Goal: Task Accomplishment & Management: Complete application form

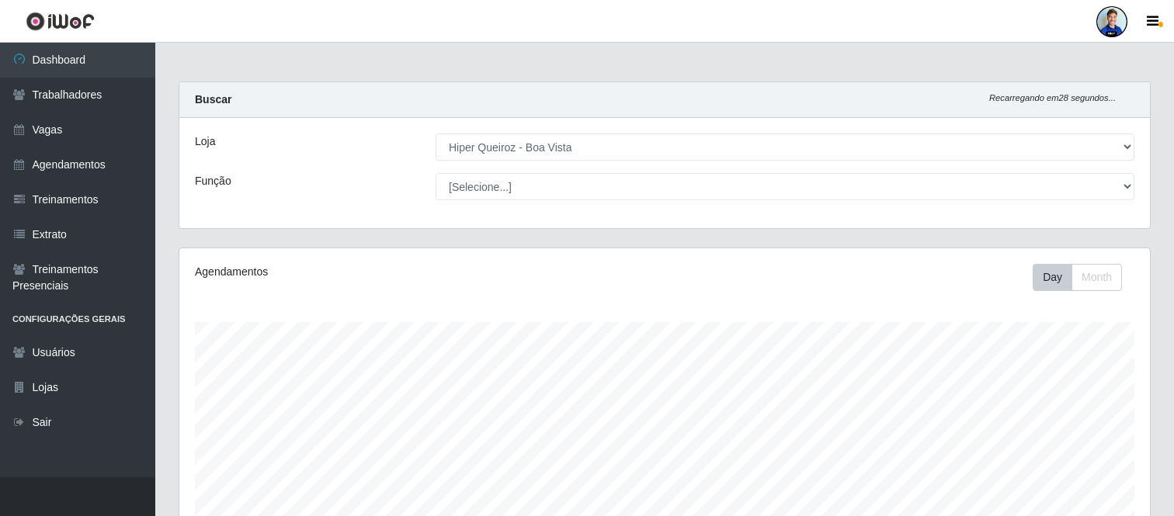
select select "514"
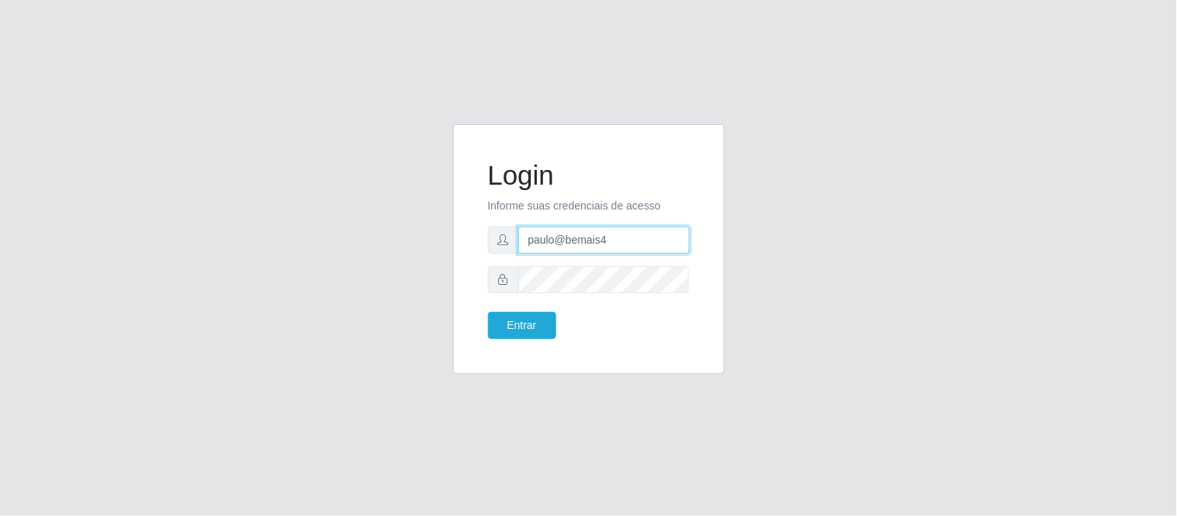
drag, startPoint x: 622, startPoint y: 251, endPoint x: 469, endPoint y: 227, distance: 154.9
click at [469, 227] on div "Login Informe suas credenciais de acesso paulo@bemais4 Entrar" at bounding box center [589, 249] width 272 height 250
type input "juliomarques@extrabom"
click at [488, 312] on button "Entrar" at bounding box center [522, 325] width 68 height 27
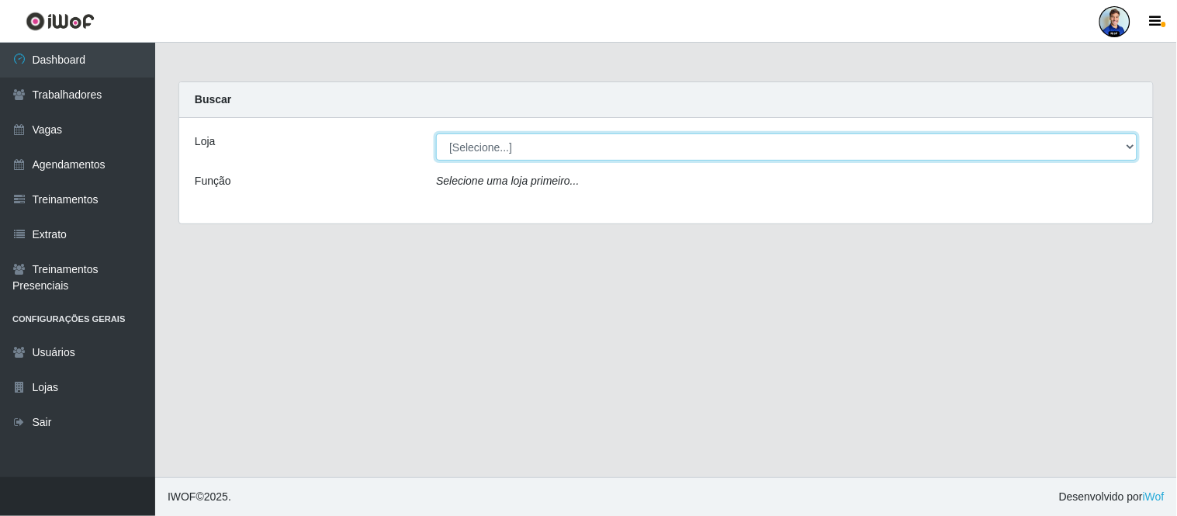
click at [750, 158] on select "[Selecione...] Atacado Vem - Loja 30 Laranjeiras Velha Atacado Vem - Loja 31 Sã…" at bounding box center [787, 147] width 702 height 27
select select "494"
click at [436, 134] on select "[Selecione...] Atacado Vem - Loja 30 Laranjeiras Velha Atacado Vem - Loja 31 Sã…" at bounding box center [787, 147] width 702 height 27
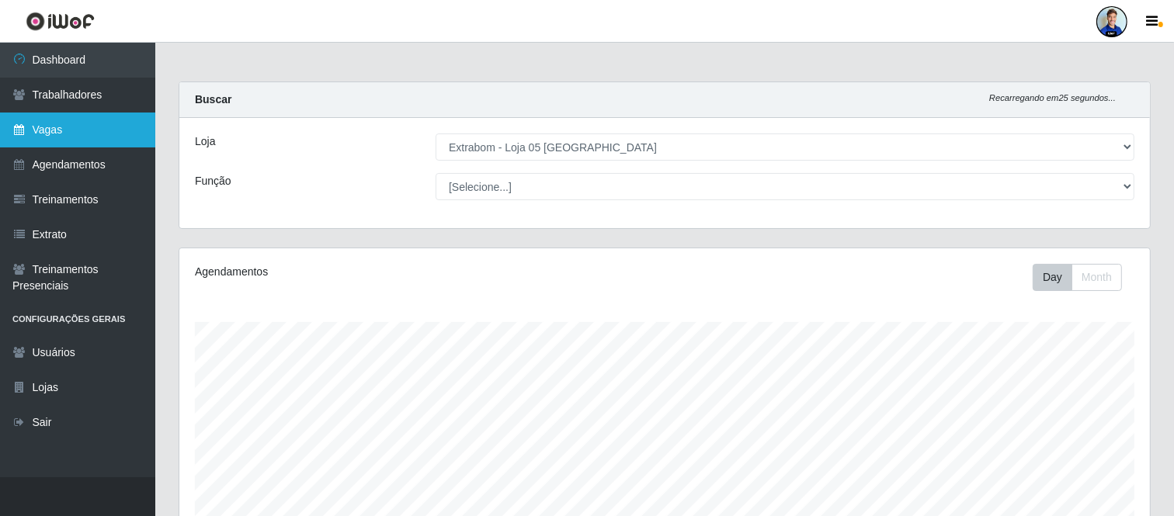
click at [83, 137] on link "Vagas" at bounding box center [77, 130] width 155 height 35
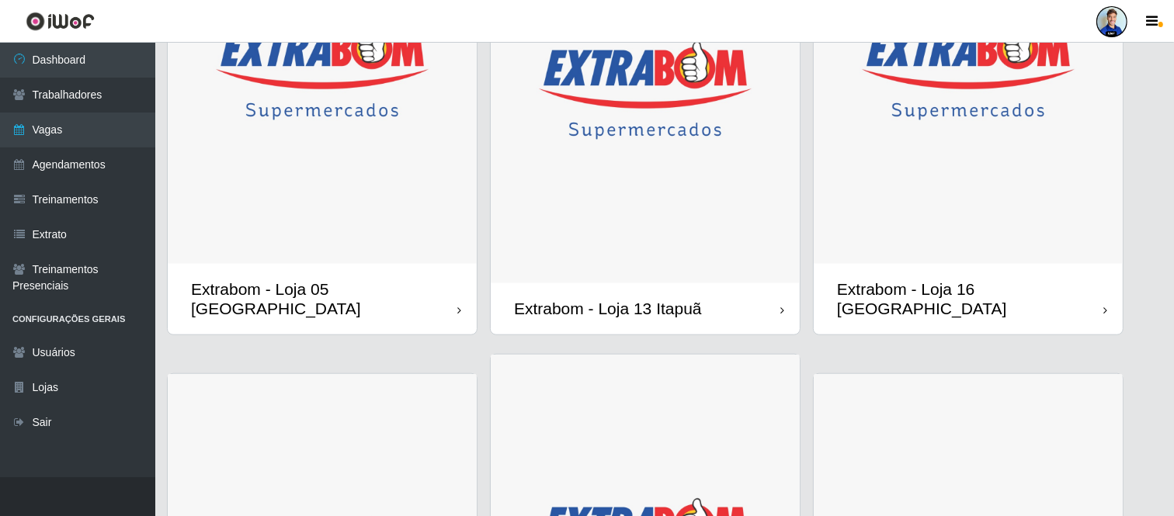
scroll to position [1207, 0]
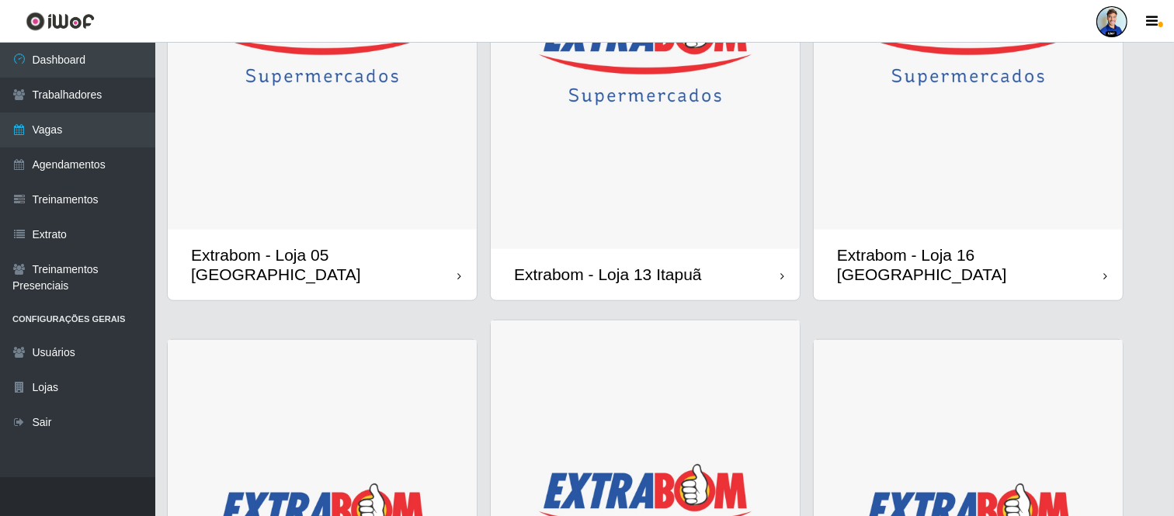
click at [433, 179] on img at bounding box center [322, 37] width 309 height 387
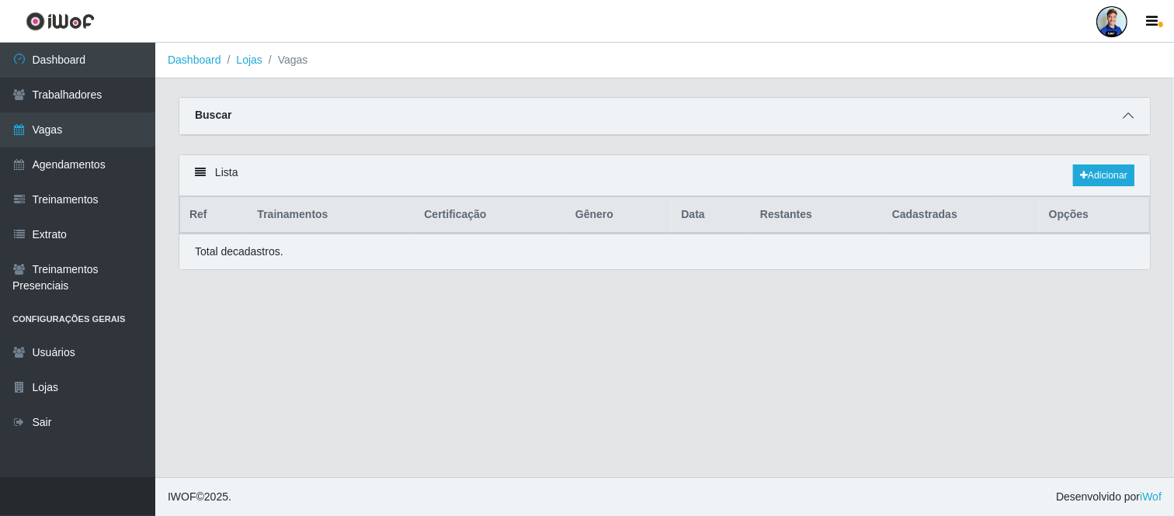
click at [1133, 117] on span at bounding box center [1127, 116] width 19 height 18
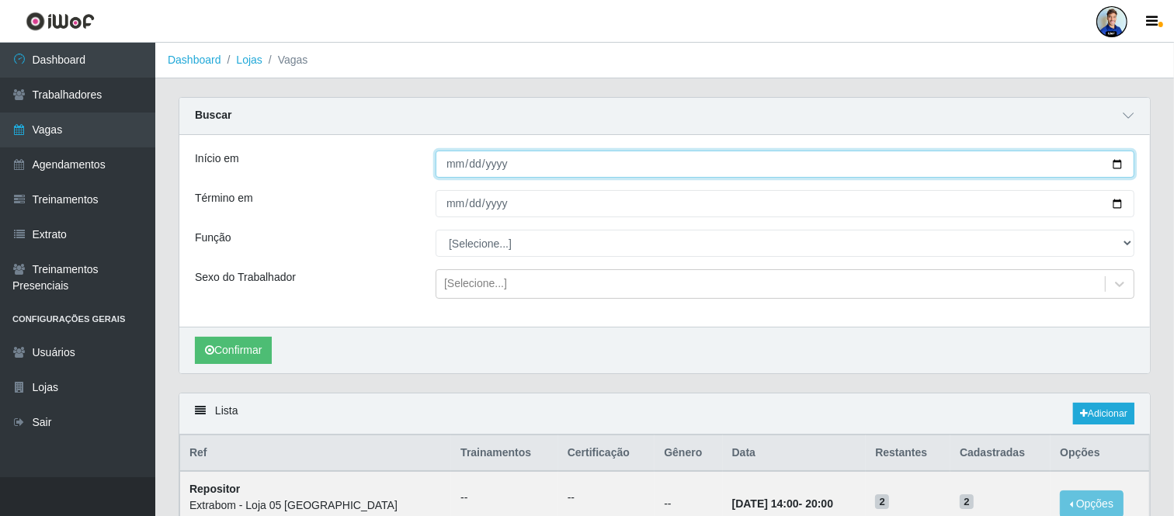
click at [446, 159] on input "Início em" at bounding box center [784, 164] width 699 height 27
type input "2025-08-31"
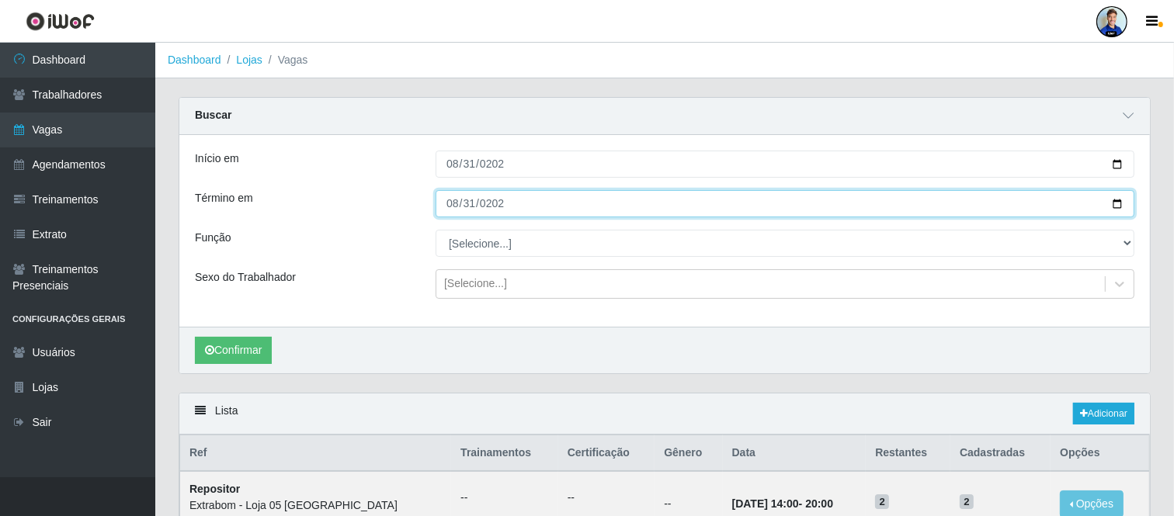
type input "2025-08-31"
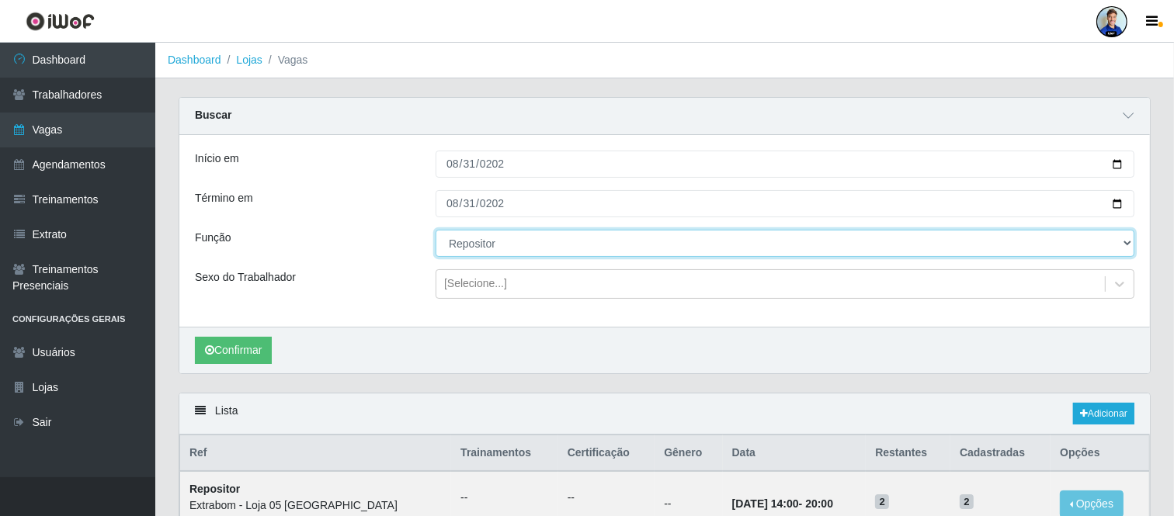
click at [546, 251] on select "[Selecione...] Repositor Repositor + Repositor ++" at bounding box center [784, 243] width 699 height 27
select select "82"
click at [435, 230] on select "[Selecione...] Repositor Repositor + Repositor ++" at bounding box center [784, 243] width 699 height 27
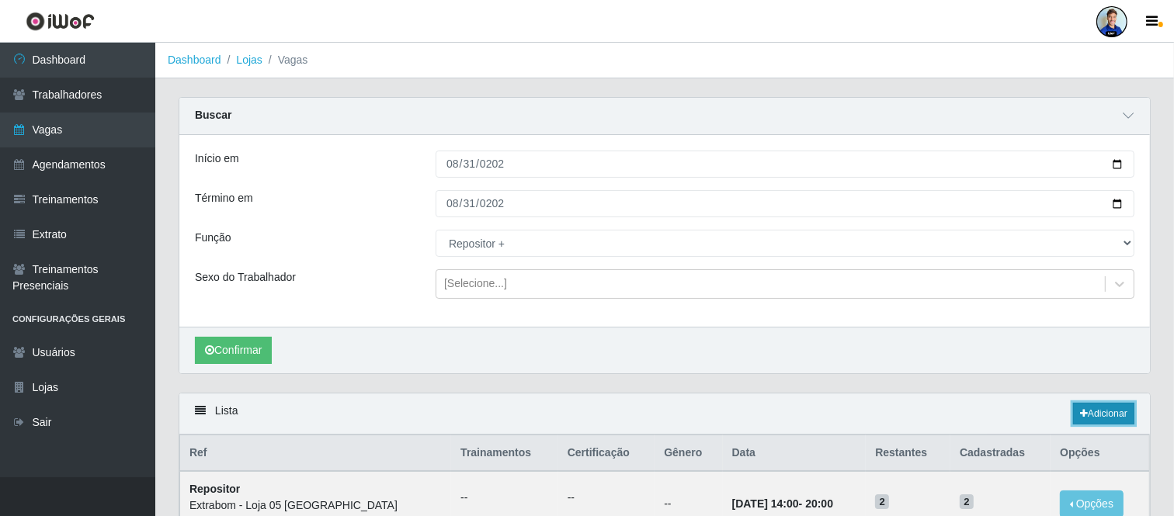
click at [1084, 407] on link "Adicionar" at bounding box center [1103, 414] width 61 height 22
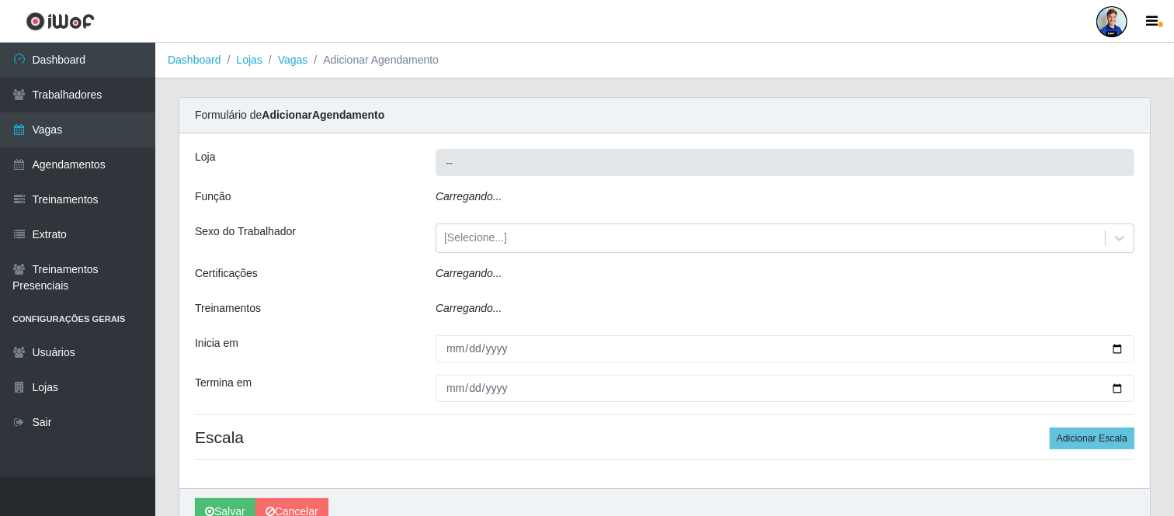
type input "Extrabom - Loja 05 [GEOGRAPHIC_DATA]"
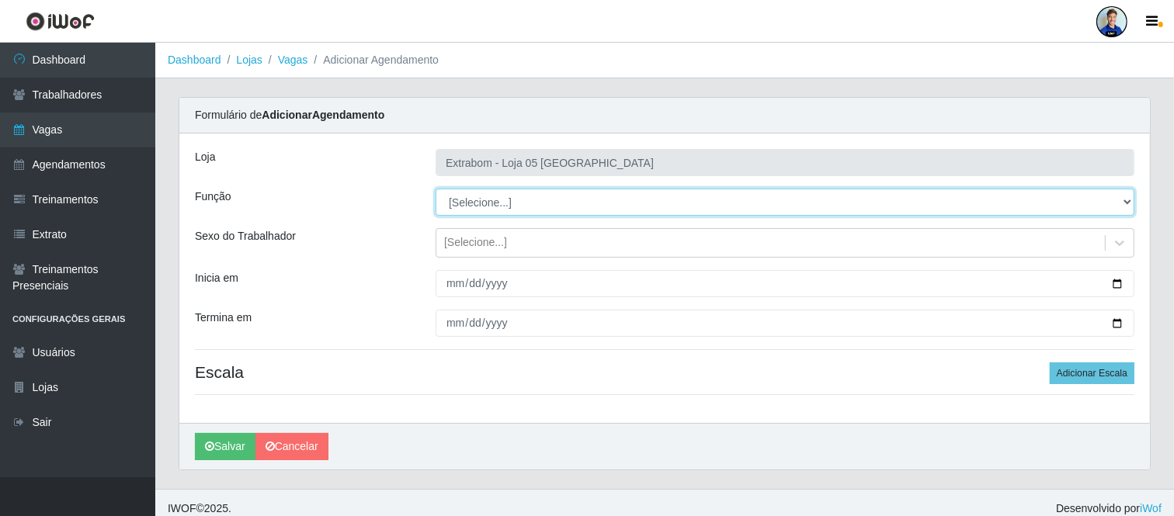
click at [489, 211] on select "[Selecione...] Repositor Repositor + Repositor ++" at bounding box center [784, 202] width 699 height 27
select select "82"
click at [435, 189] on select "[Selecione...] Repositor Repositor + Repositor ++" at bounding box center [784, 202] width 699 height 27
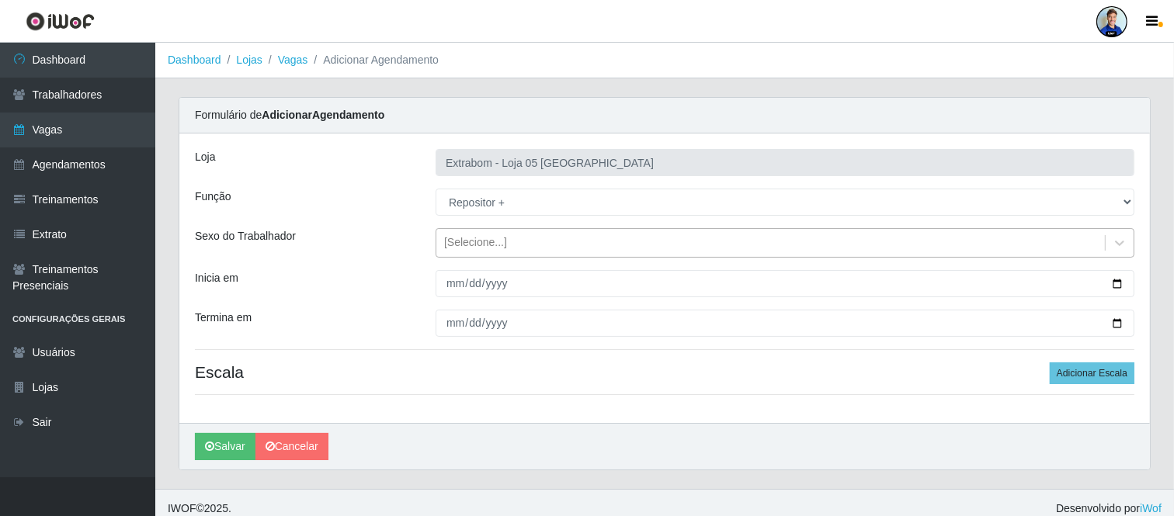
click at [490, 244] on div "[Selecione...]" at bounding box center [475, 243] width 63 height 16
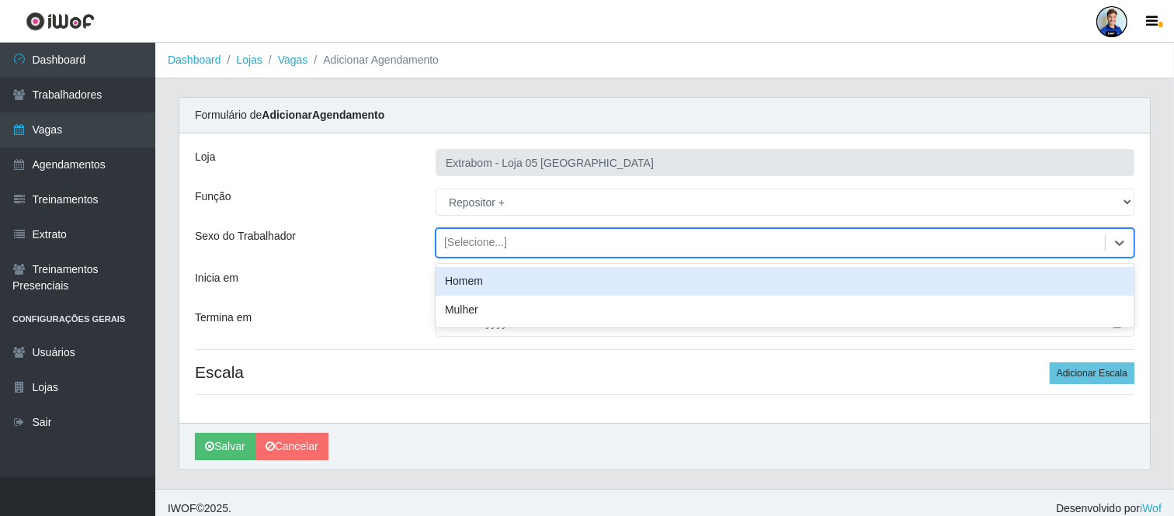
click at [368, 244] on div "Sexo do Trabalhador" at bounding box center [303, 242] width 241 height 29
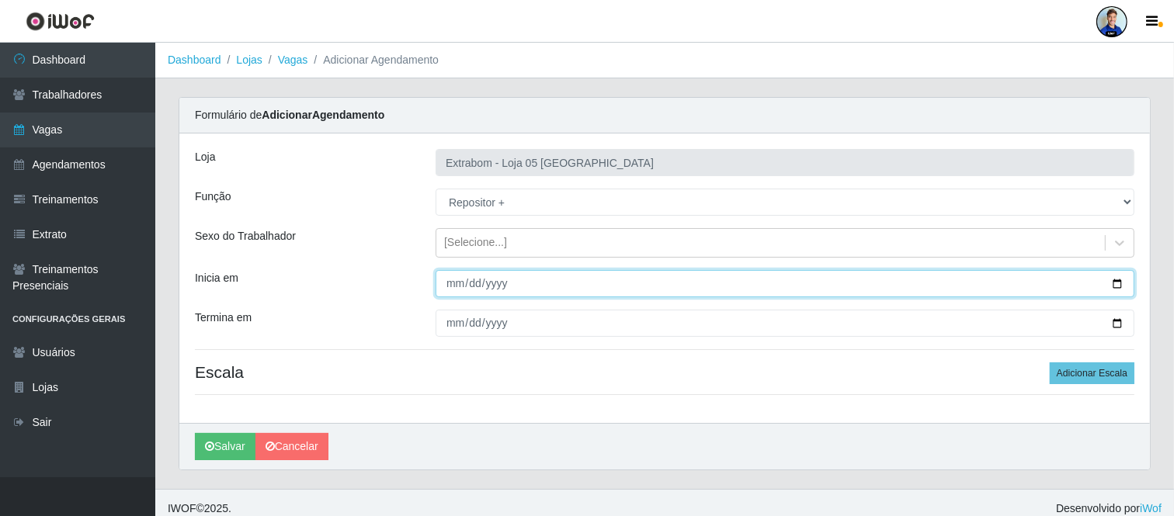
click at [445, 288] on input "Inicia em" at bounding box center [784, 283] width 699 height 27
type input "2025-08-31"
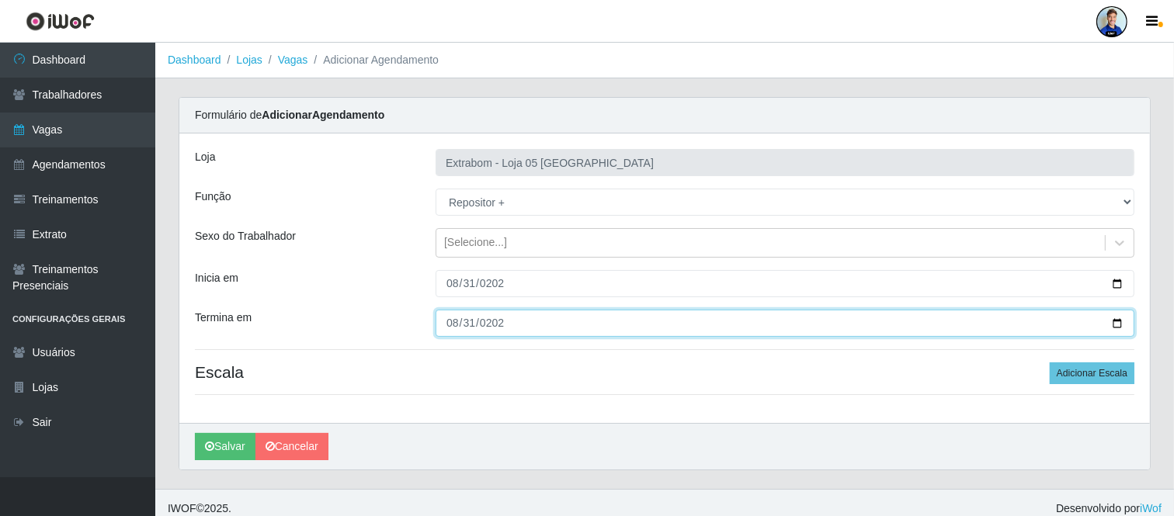
type input "2025-08-31"
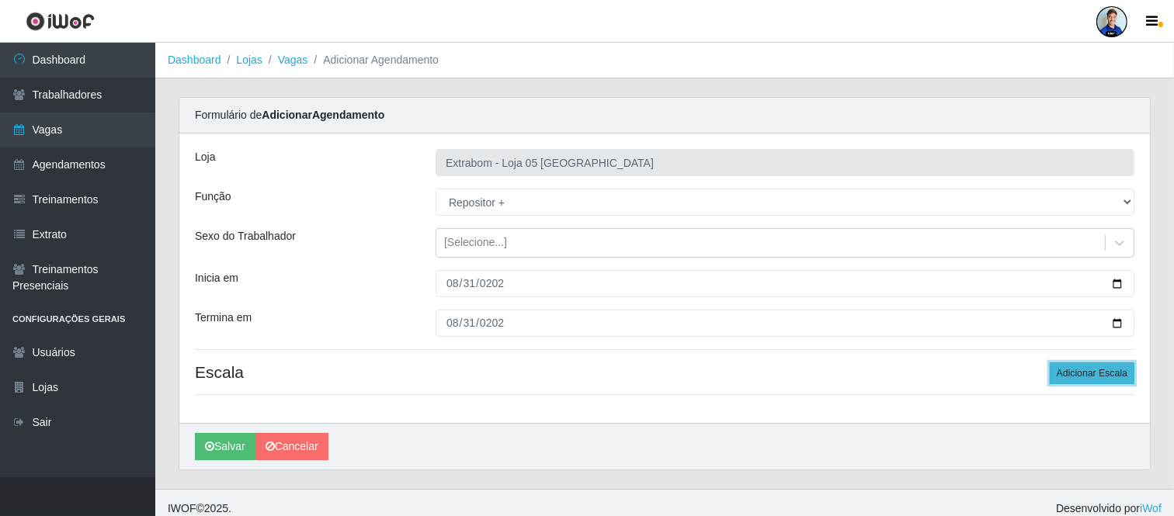
click at [1092, 376] on button "Adicionar Escala" at bounding box center [1091, 373] width 85 height 22
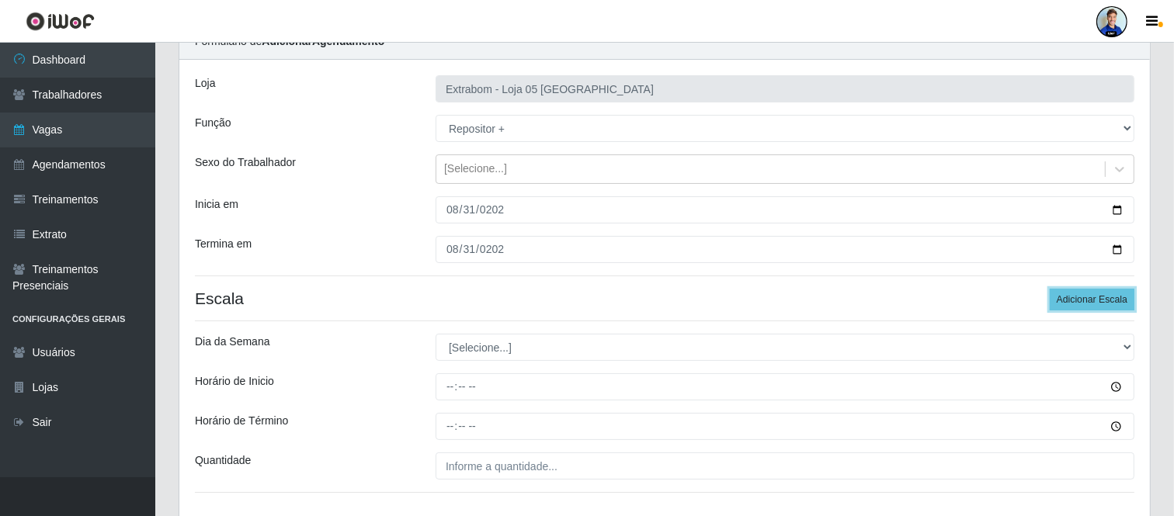
scroll to position [172, 0]
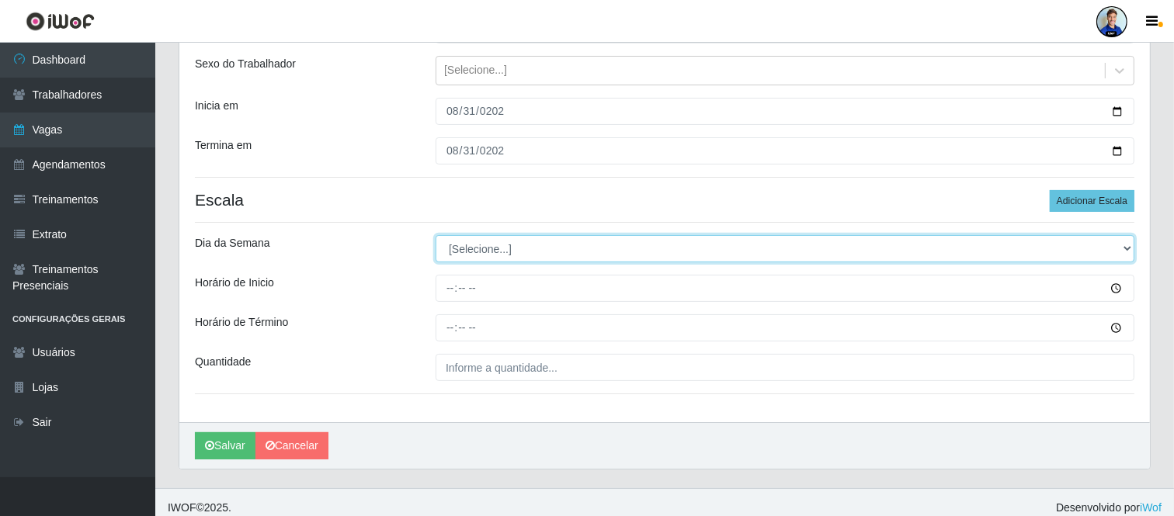
click at [553, 239] on select "[Selecione...] Segunda Terça Quarta Quinta Sexta Sábado Domingo" at bounding box center [784, 248] width 699 height 27
select select "0"
click at [435, 235] on select "[Selecione...] Segunda Terça Quarta Quinta Sexta Sábado Domingo" at bounding box center [784, 248] width 699 height 27
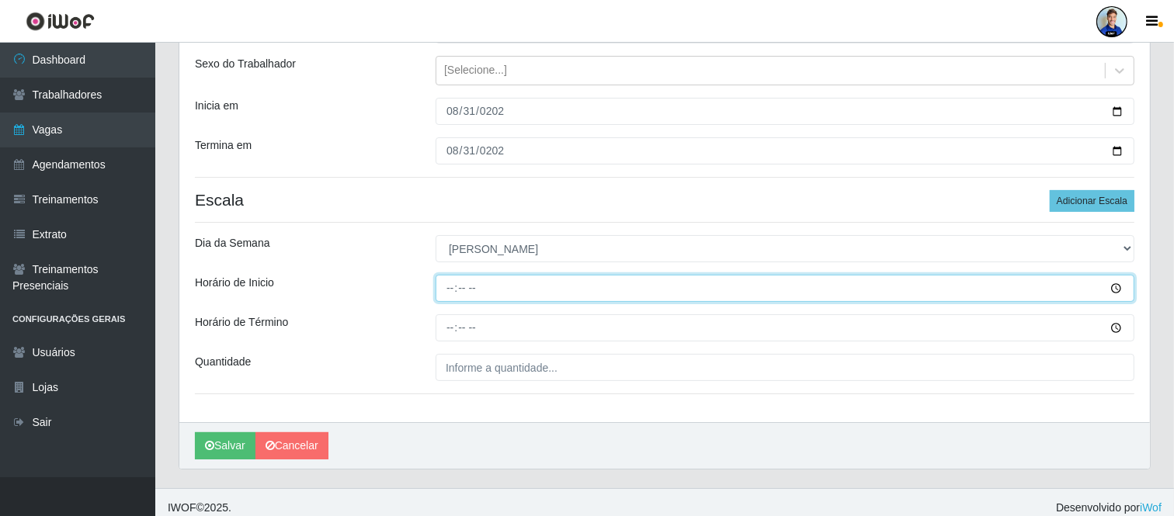
click at [449, 286] on input "Horário de Inicio" at bounding box center [784, 288] width 699 height 27
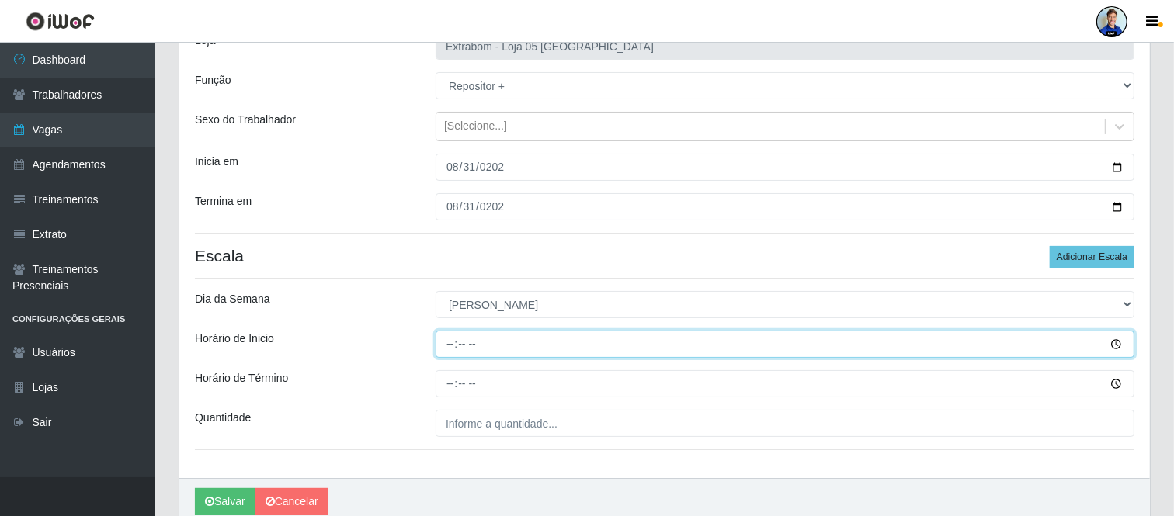
scroll to position [86, 0]
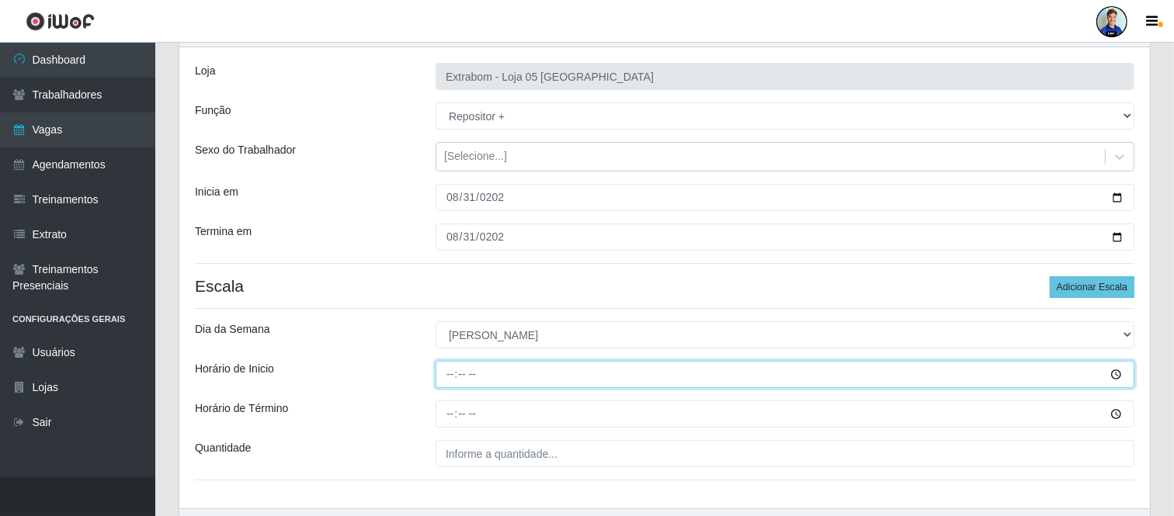
type input "11:00"
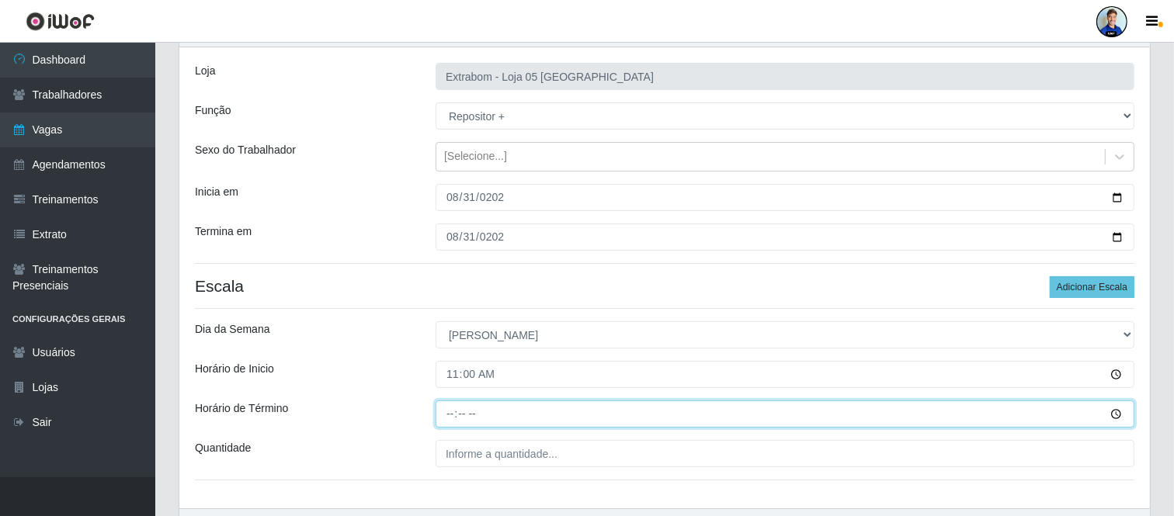
type input "17:00"
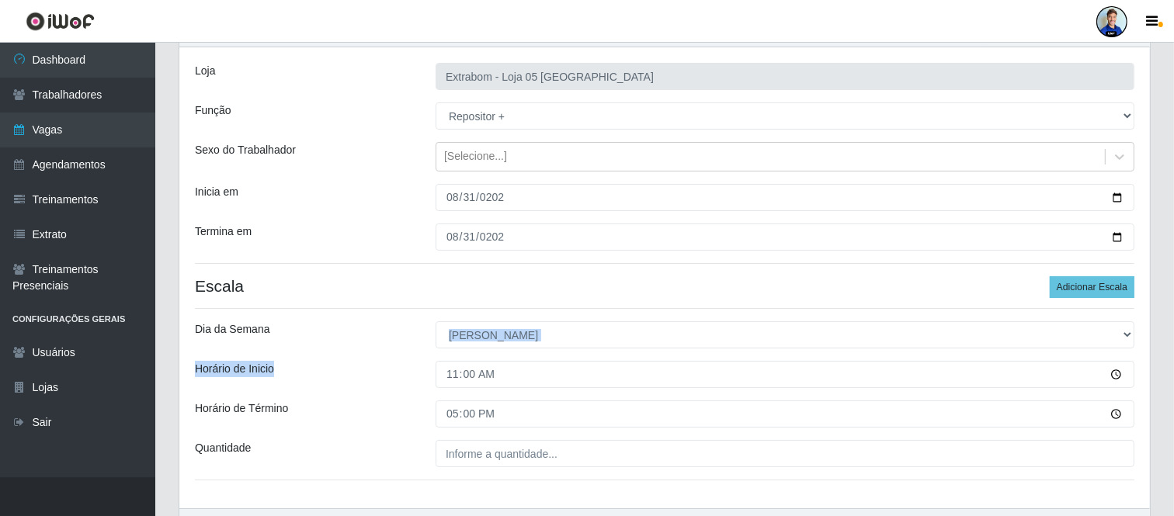
drag, startPoint x: 381, startPoint y: 344, endPoint x: 377, endPoint y: 357, distance: 13.8
click at [376, 357] on div "Loja Extrabom - Loja 05 Jardim Camburi Função [Selecione...] Repositor Reposito…" at bounding box center [664, 277] width 970 height 461
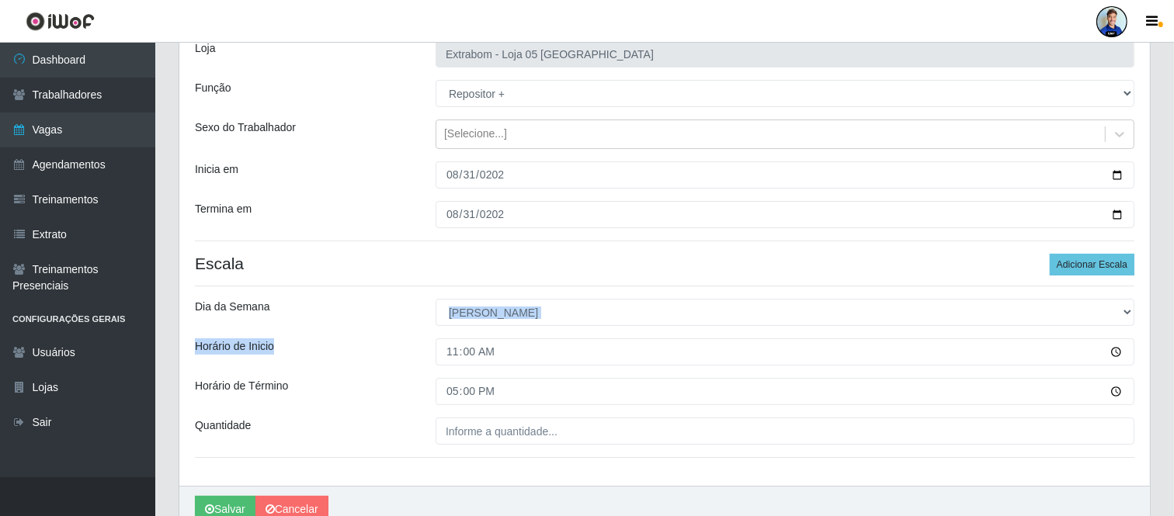
scroll to position [172, 0]
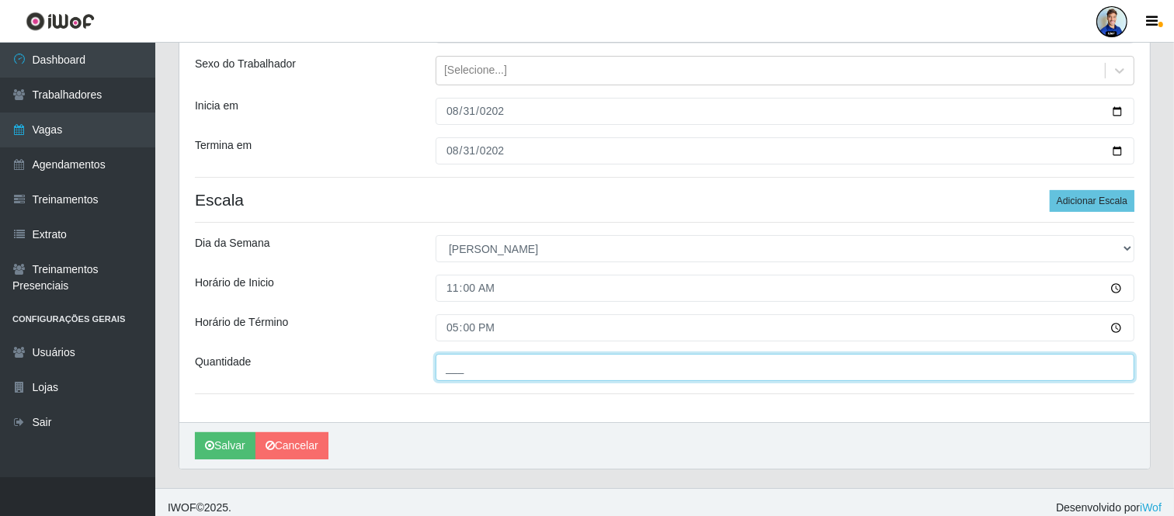
click at [511, 362] on input "___" at bounding box center [784, 367] width 699 height 27
type input "2__"
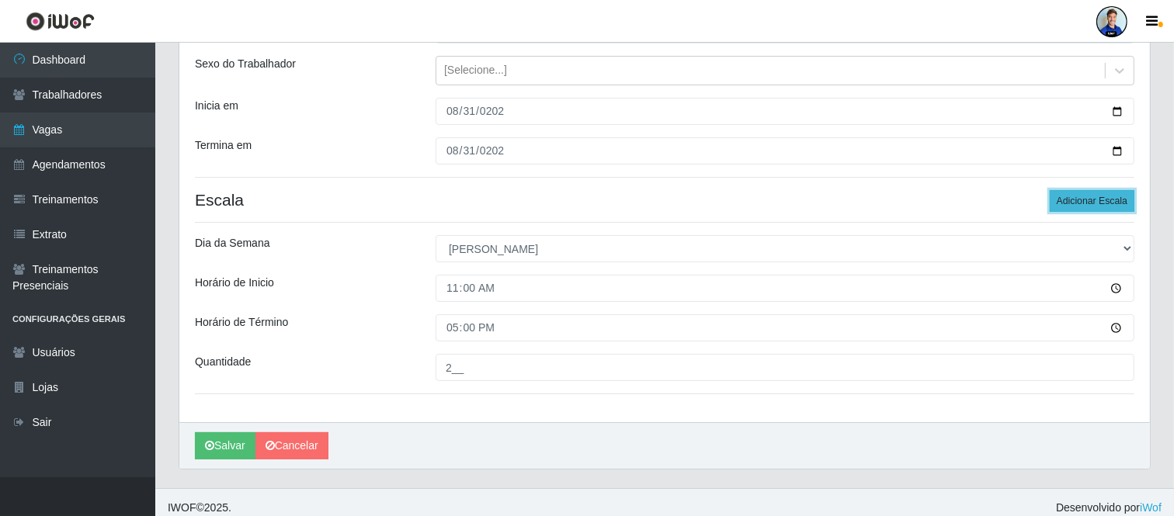
click at [1059, 203] on button "Adicionar Escala" at bounding box center [1091, 201] width 85 height 22
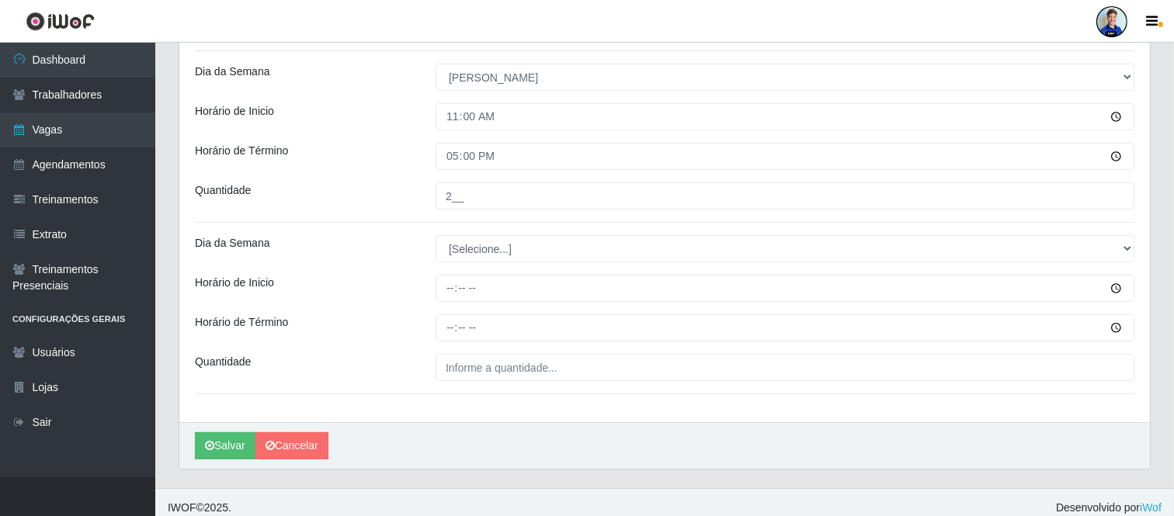
scroll to position [345, 0]
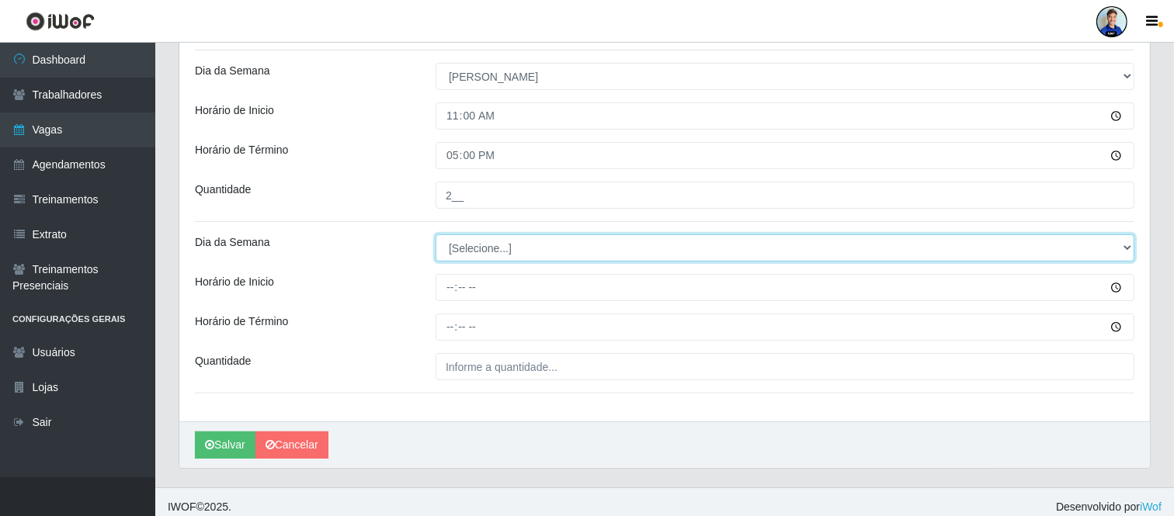
click at [547, 251] on select "[Selecione...] Segunda Terça Quarta Quinta Sexta Sábado Domingo" at bounding box center [784, 247] width 699 height 27
select select "0"
click at [435, 234] on select "[Selecione...] Segunda Terça Quarta Quinta Sexta Sábado Domingo" at bounding box center [784, 247] width 699 height 27
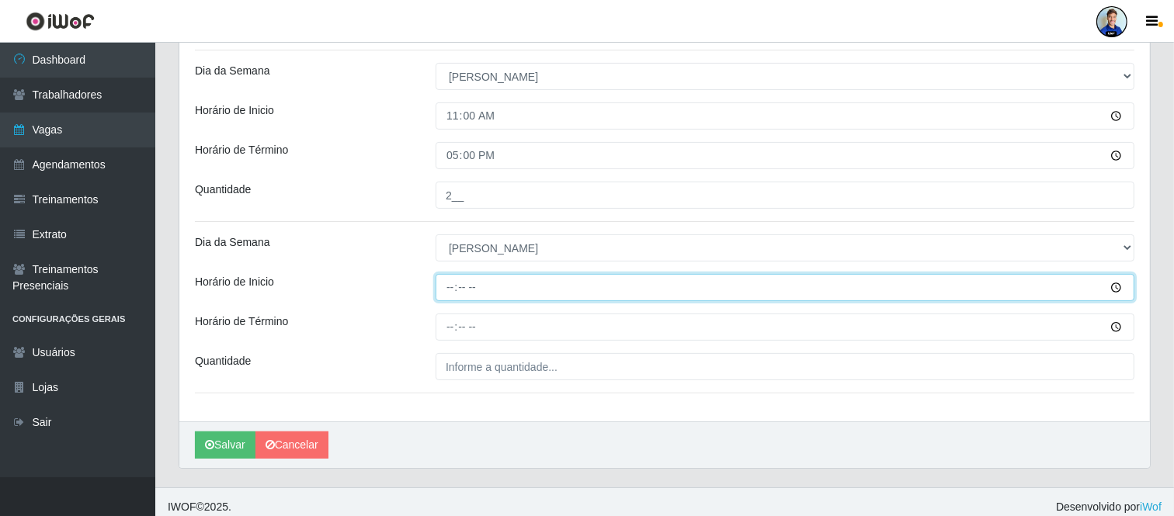
type input "12:00"
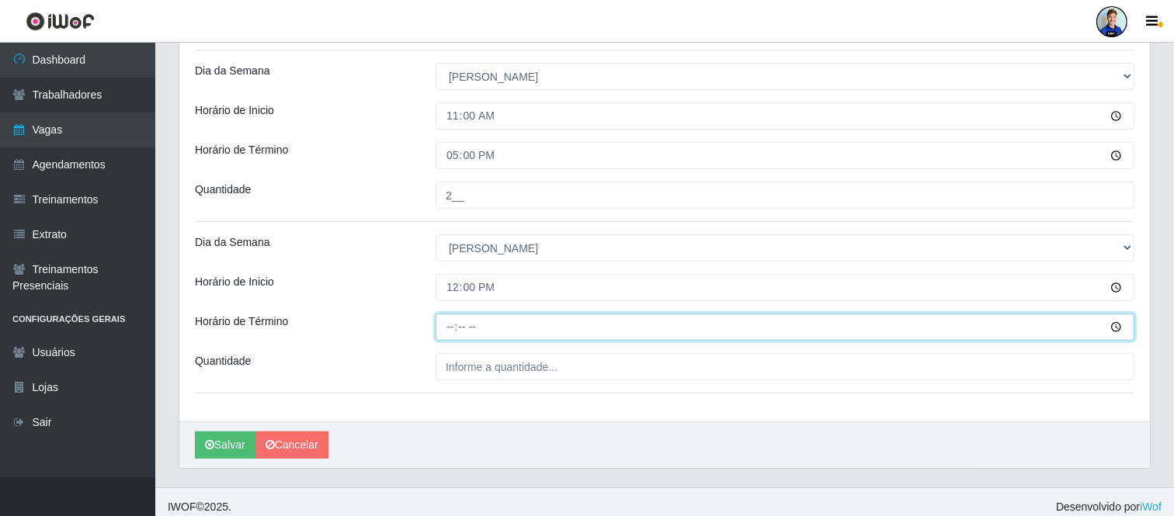
type input "18:00"
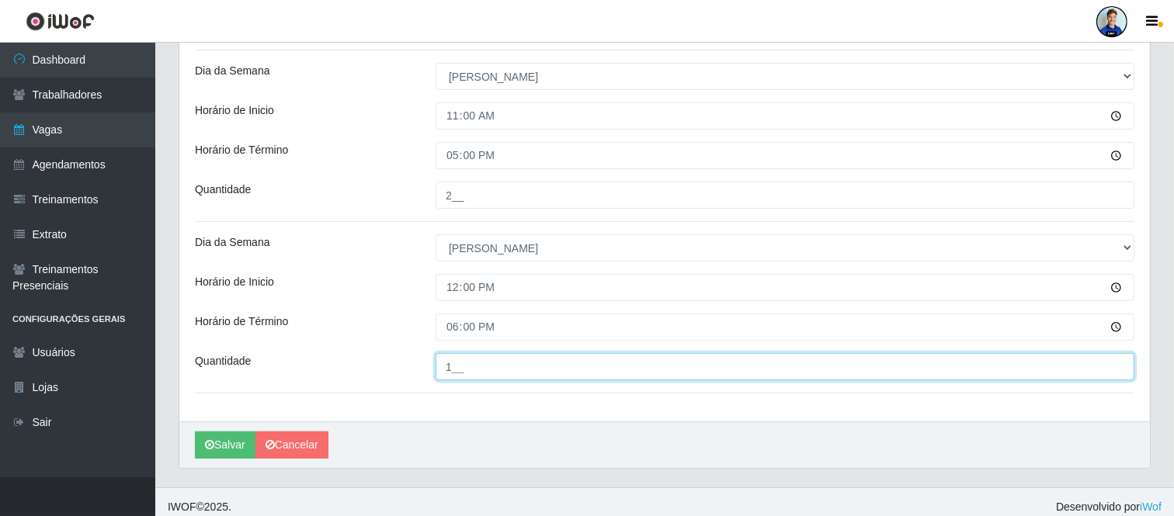
type input "1__"
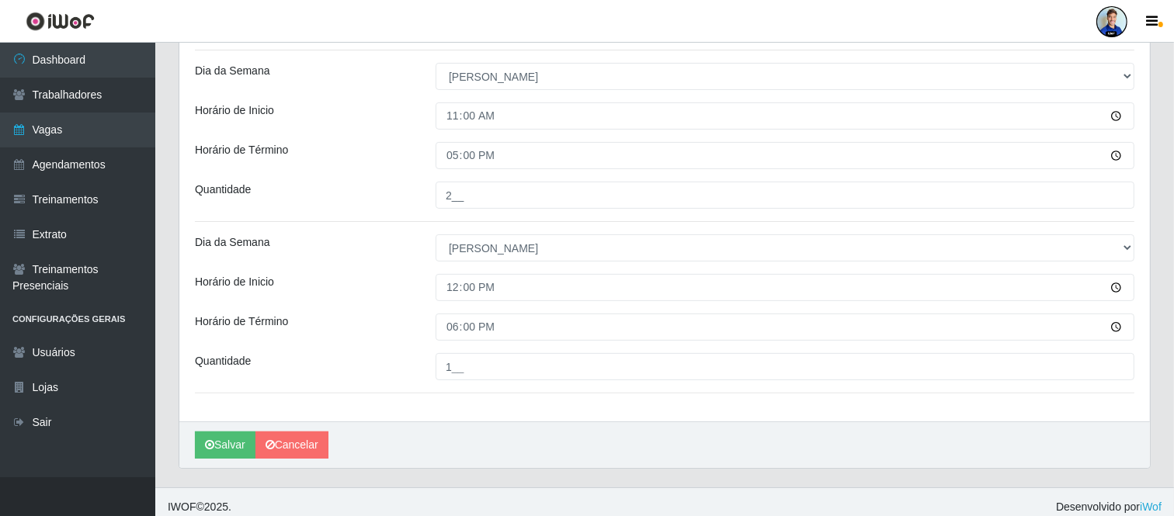
click at [397, 277] on div "Horário de Inicio" at bounding box center [303, 287] width 241 height 27
click at [229, 448] on button "Salvar" at bounding box center [225, 445] width 61 height 27
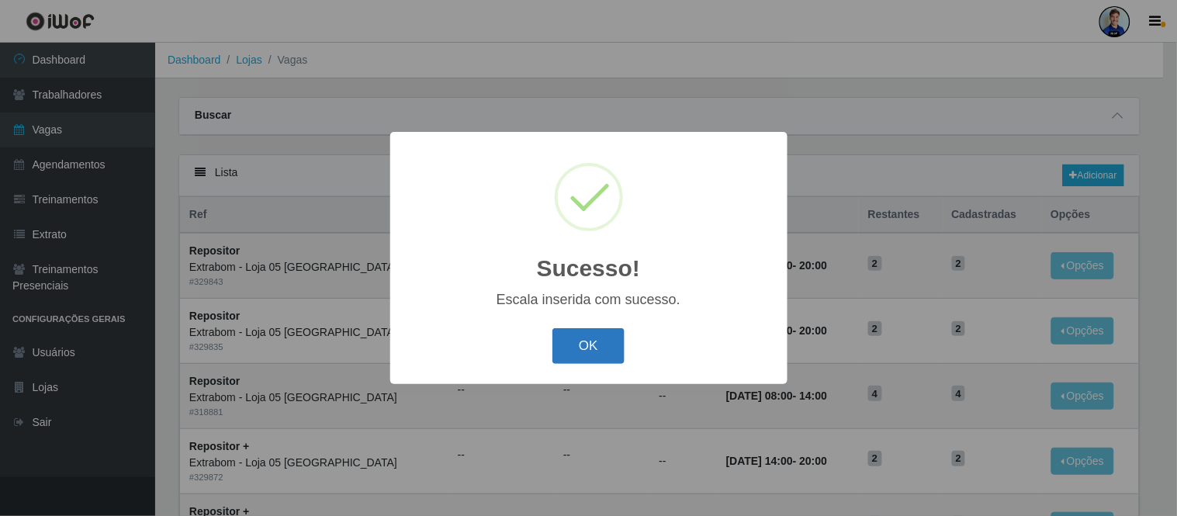
click at [579, 352] on button "OK" at bounding box center [589, 346] width 72 height 36
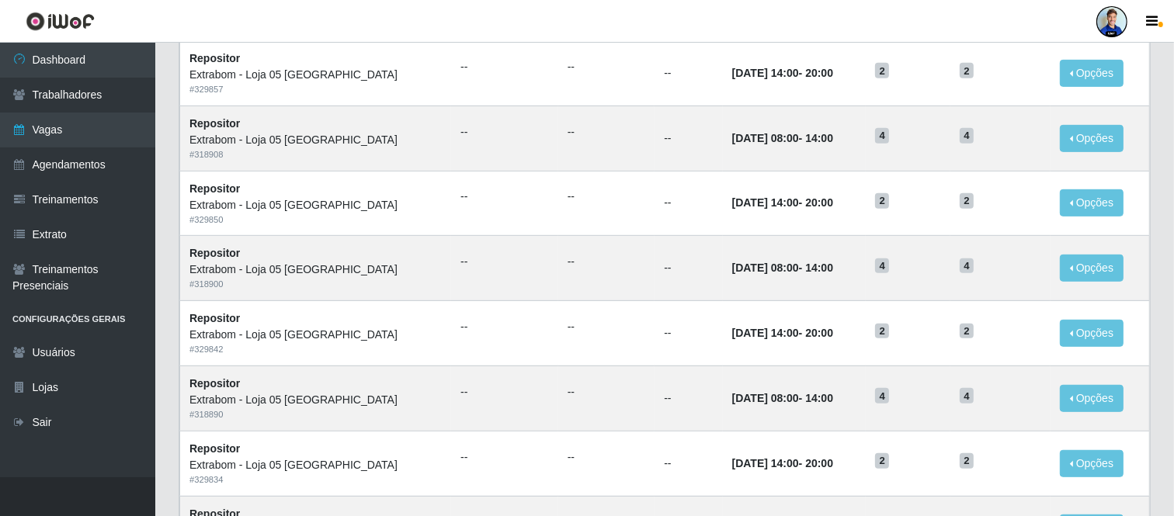
scroll to position [799, 0]
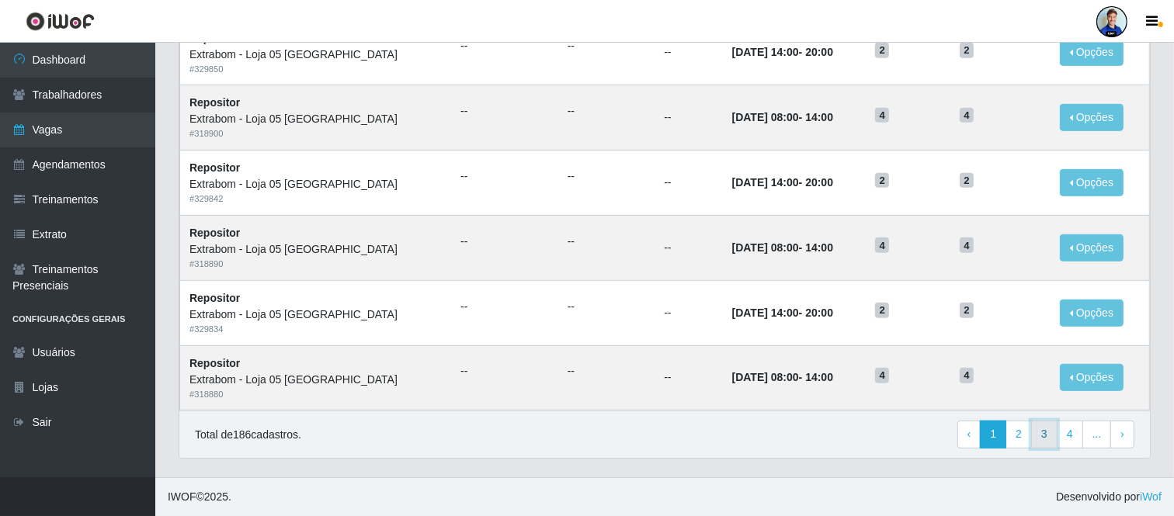
click at [1048, 432] on link "3" at bounding box center [1044, 435] width 26 height 28
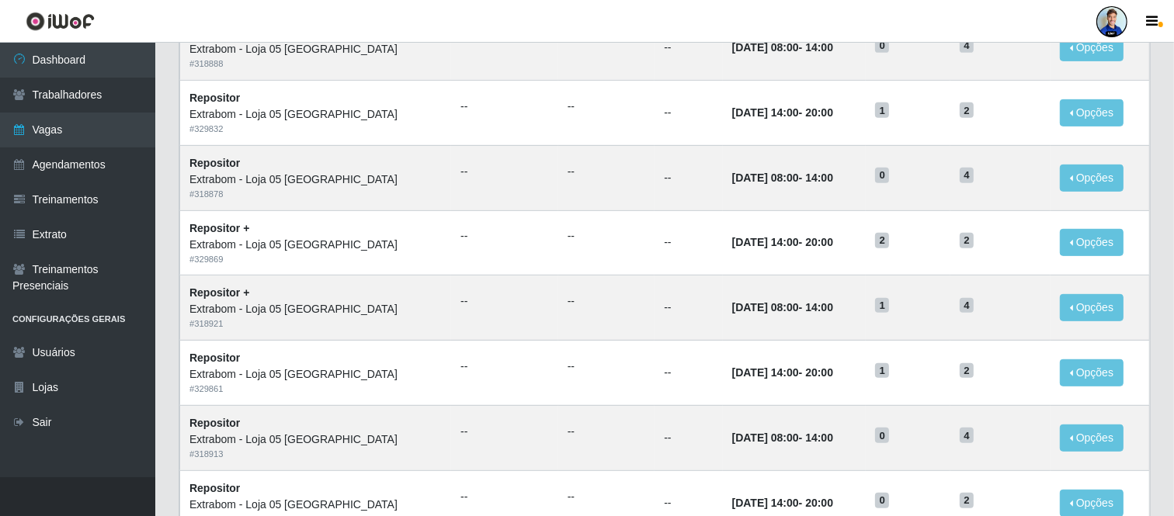
scroll to position [799, 0]
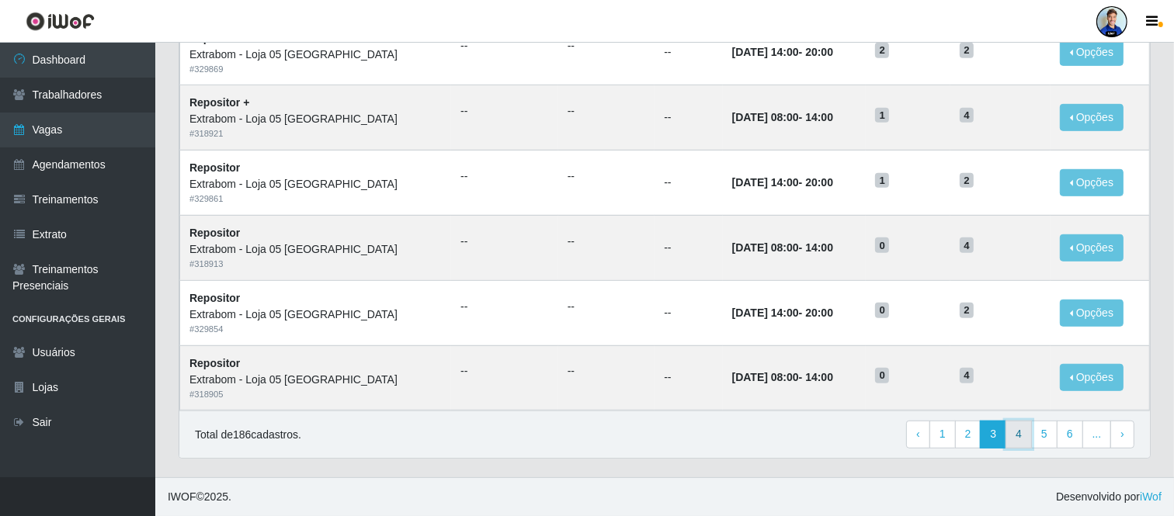
click at [1021, 435] on link "4" at bounding box center [1018, 435] width 26 height 28
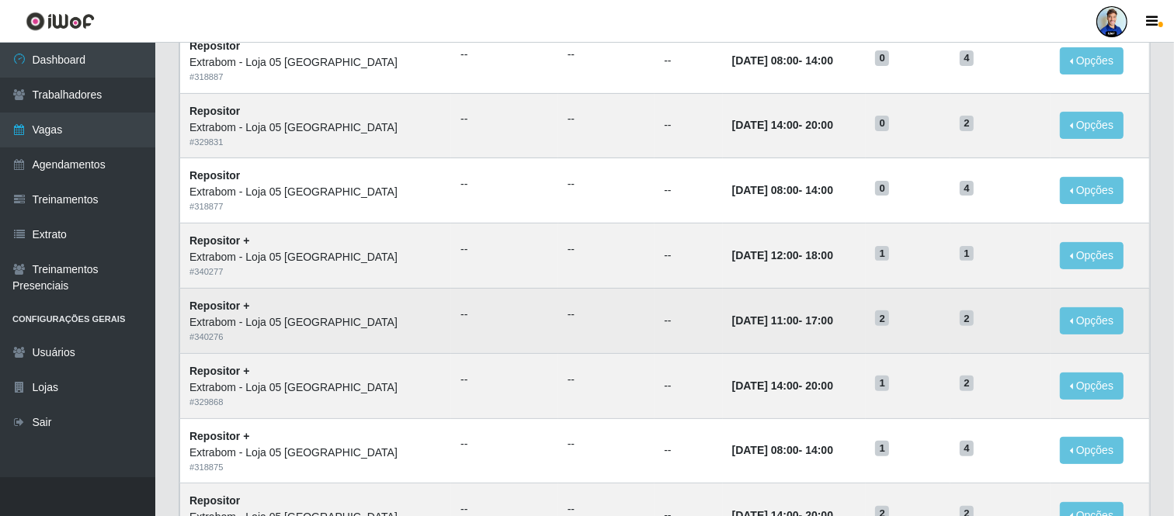
scroll to position [431, 0]
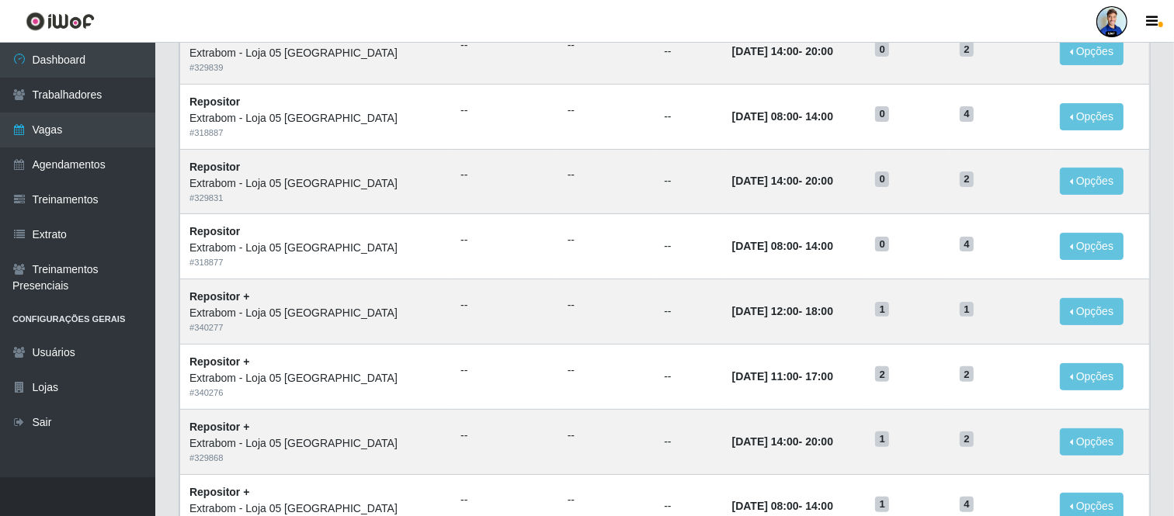
scroll to position [431, 0]
